Goal: Task Accomplishment & Management: Manage account settings

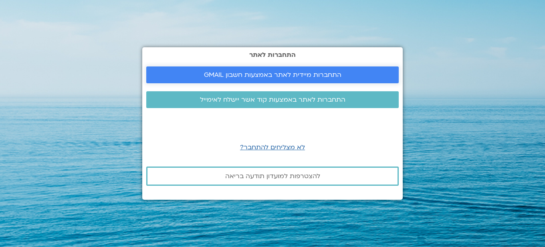
click at [335, 73] on span "התחברות מיידית לאתר באמצעות חשבון GMAIL" at bounding box center [272, 74] width 137 height 7
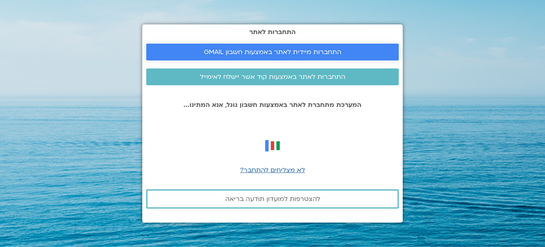
click at [338, 48] on span "התחברות מיידית לאתר באמצעות חשבון GMAIL" at bounding box center [272, 51] width 137 height 7
click at [338, 52] on span "התחברות מיידית לאתר באמצעות חשבון GMAIL" at bounding box center [272, 51] width 137 height 7
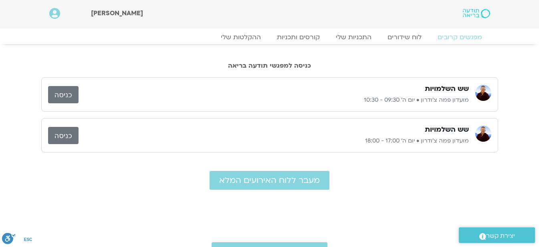
click at [68, 99] on link "כניסה" at bounding box center [63, 94] width 30 height 17
